Goal: Transaction & Acquisition: Purchase product/service

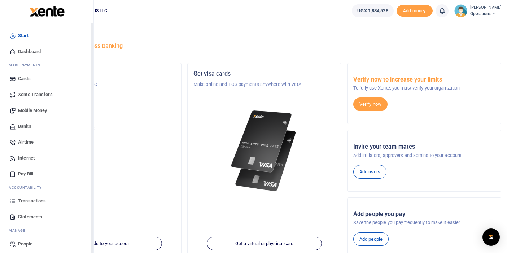
scroll to position [69, 0]
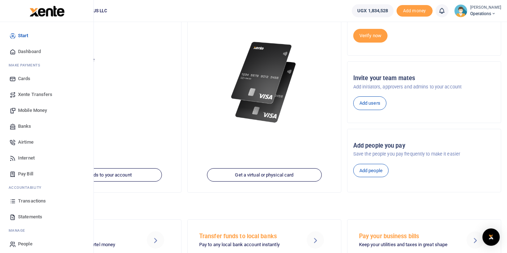
click at [22, 145] on span "Airtime" at bounding box center [26, 142] width 16 height 7
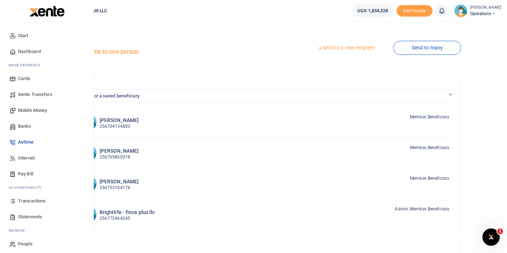
click at [36, 202] on span "Transactions" at bounding box center [32, 200] width 28 height 7
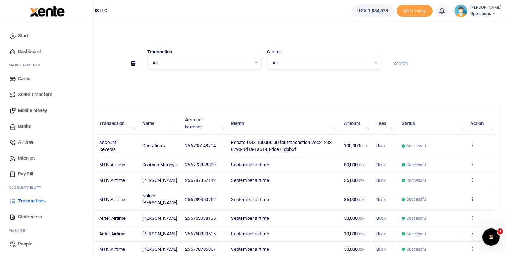
click at [25, 147] on link "Airtime" at bounding box center [47, 142] width 82 height 16
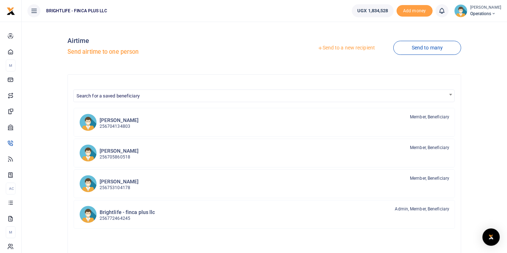
click at [359, 49] on link "Send to a new recipient" at bounding box center [346, 47] width 94 height 13
click at [350, 48] on link "Send to a new recipient" at bounding box center [346, 47] width 94 height 13
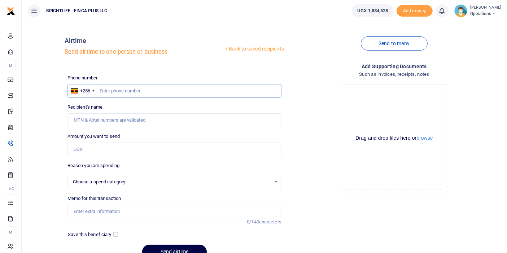
click at [119, 87] on input "text" at bounding box center [174, 91] width 214 height 14
select select
type input "705148204"
click at [227, 111] on div "Recipient's name Name is required." at bounding box center [174, 115] width 214 height 23
type input "Just Atwongyire"
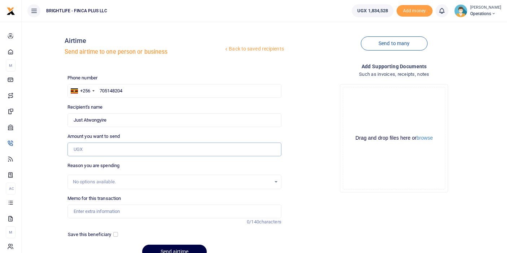
click at [156, 152] on input "Amount you want to send" at bounding box center [174, 150] width 214 height 14
type input "100,000"
click at [138, 176] on div "No options available." at bounding box center [174, 182] width 214 height 14
click at [136, 178] on div "No options available." at bounding box center [172, 181] width 198 height 7
click at [136, 181] on div "No options available." at bounding box center [172, 181] width 198 height 7
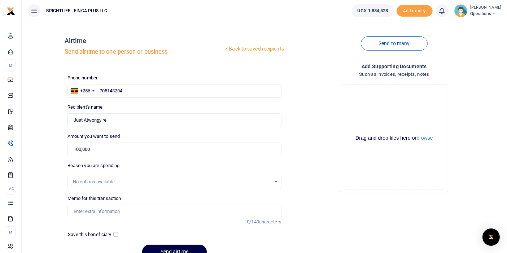
scroll to position [35, 0]
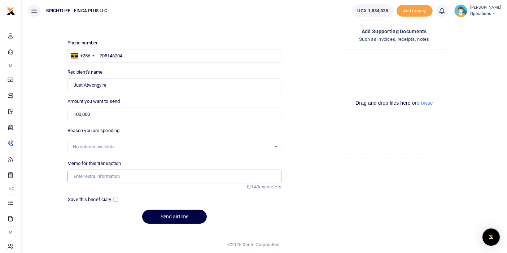
click at [136, 181] on input "Memo for this transaction" at bounding box center [174, 177] width 214 height 14
type input "s"
type input "September airtime"
click at [115, 203] on div "Phone number +256 Uganda +256 705148204 Phone is required. Recipient's name Fou…" at bounding box center [175, 134] width 220 height 190
click at [114, 201] on input "checkbox" at bounding box center [115, 199] width 5 height 5
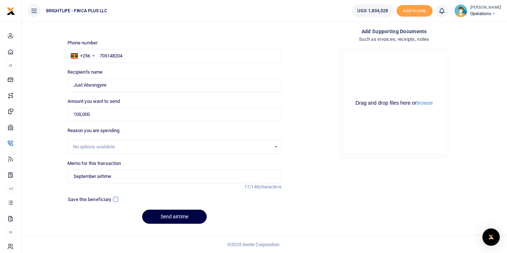
checkbox input "true"
click at [177, 213] on button "Send airtime" at bounding box center [174, 217] width 65 height 14
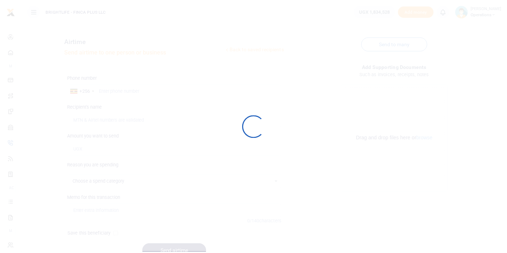
scroll to position [35, 0]
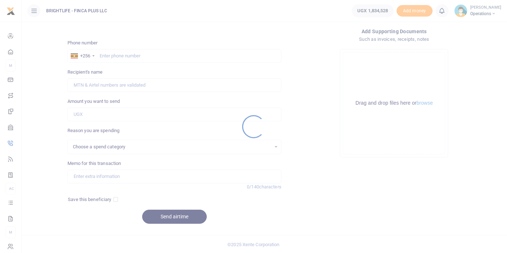
select select
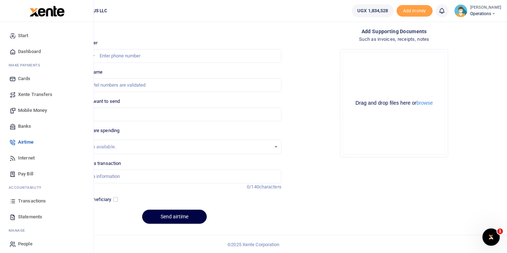
scroll to position [0, 0]
click at [29, 202] on span "Transactions" at bounding box center [32, 200] width 28 height 7
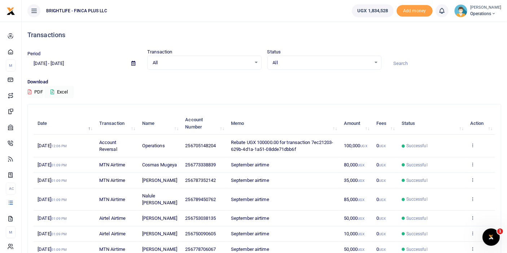
click at [48, 24] on div "Transactions" at bounding box center [264, 35] width 474 height 27
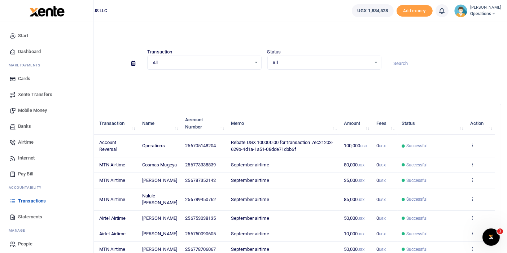
click at [37, 141] on link "Airtime" at bounding box center [47, 142] width 82 height 16
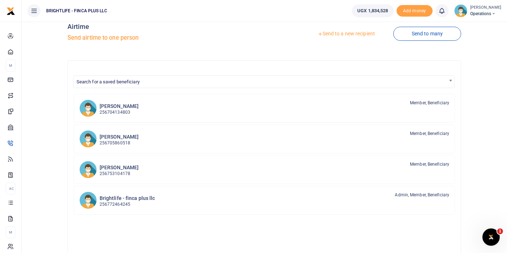
scroll to position [13, 0]
click at [156, 23] on h4 "Airtime" at bounding box center [164, 27] width 194 height 8
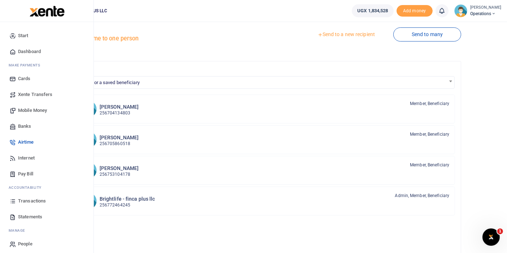
click at [33, 201] on span "Transactions" at bounding box center [32, 200] width 28 height 7
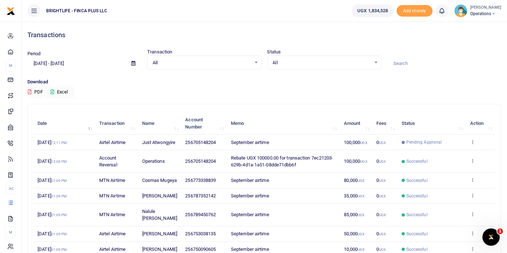
click at [167, 42] on div "Transactions" at bounding box center [264, 35] width 474 height 27
